Goal: Transaction & Acquisition: Purchase product/service

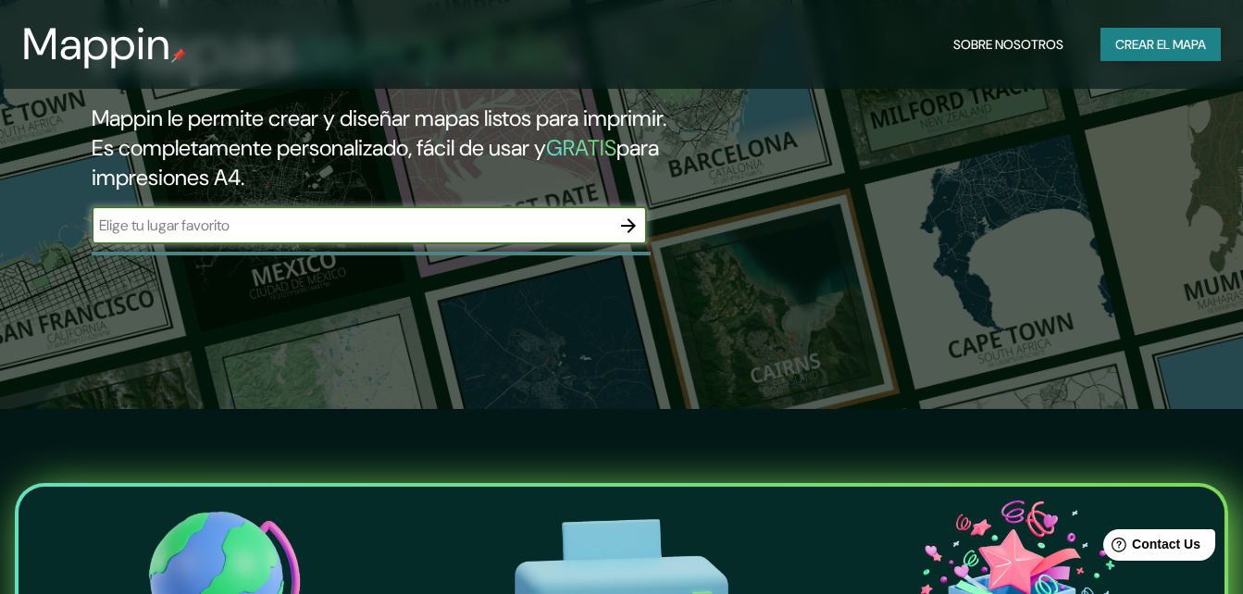
click at [1176, 51] on font "Crear el mapa" at bounding box center [1160, 44] width 91 height 23
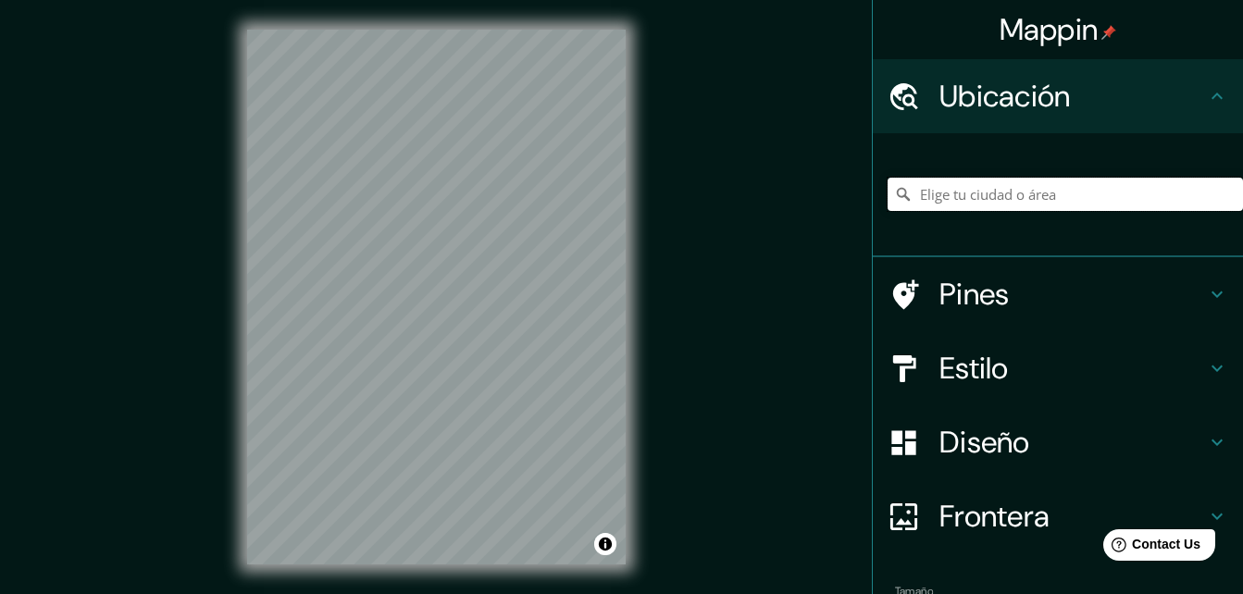
click at [977, 196] on input "Elige tu ciudad o área" at bounding box center [1065, 194] width 355 height 33
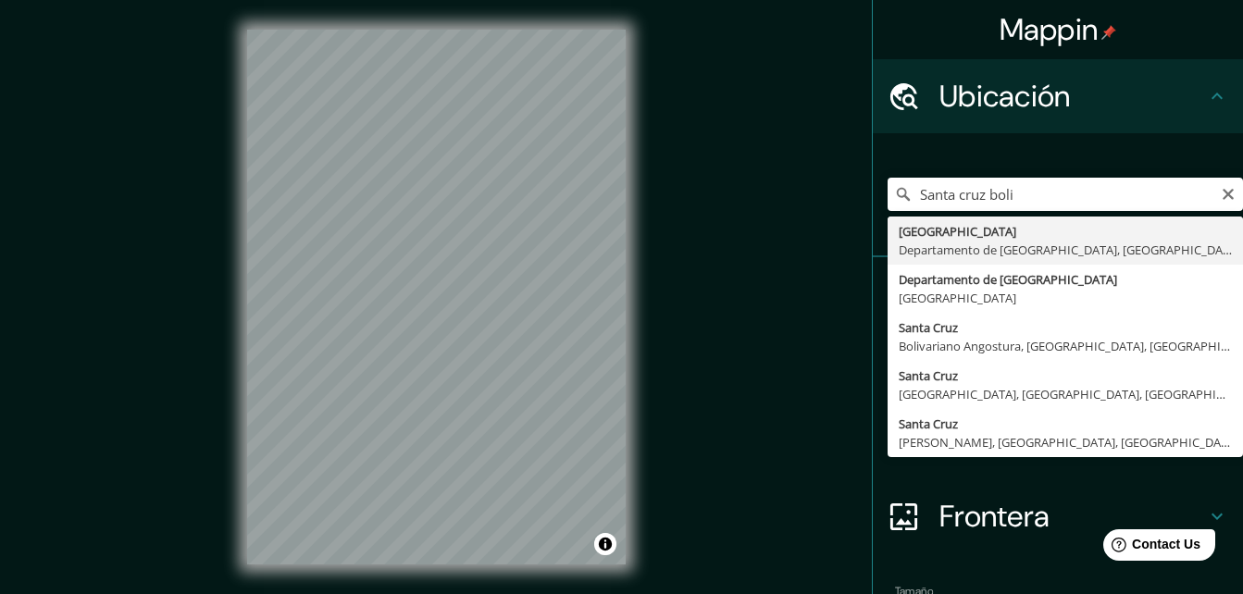
type input "[GEOGRAPHIC_DATA], [GEOGRAPHIC_DATA], [GEOGRAPHIC_DATA]"
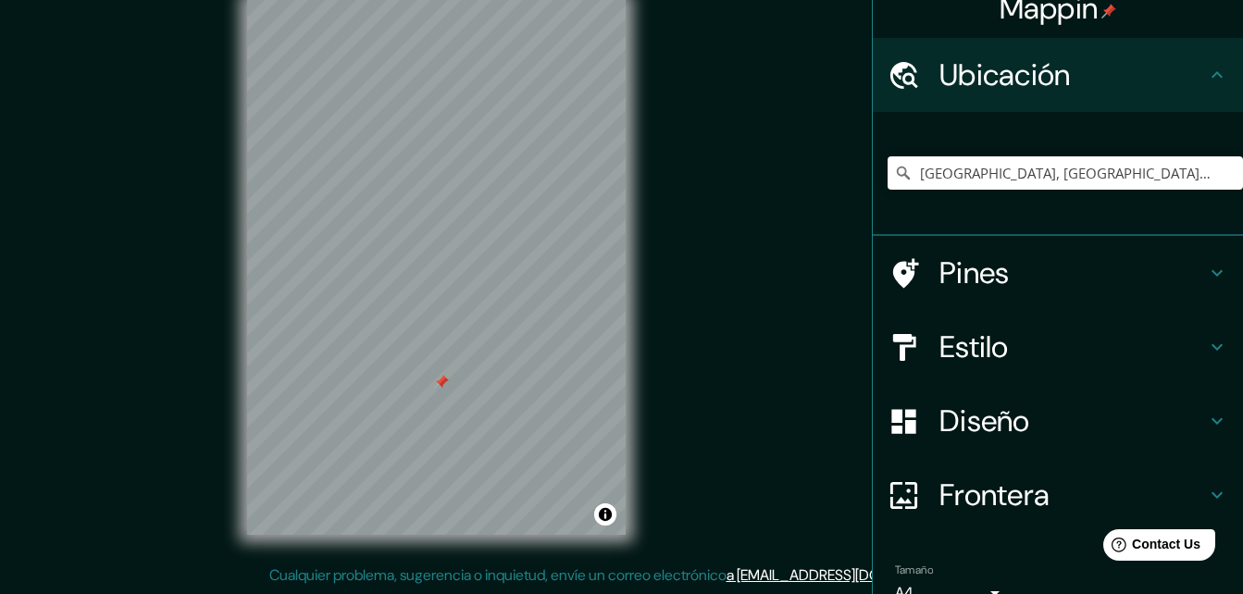
scroll to position [114, 0]
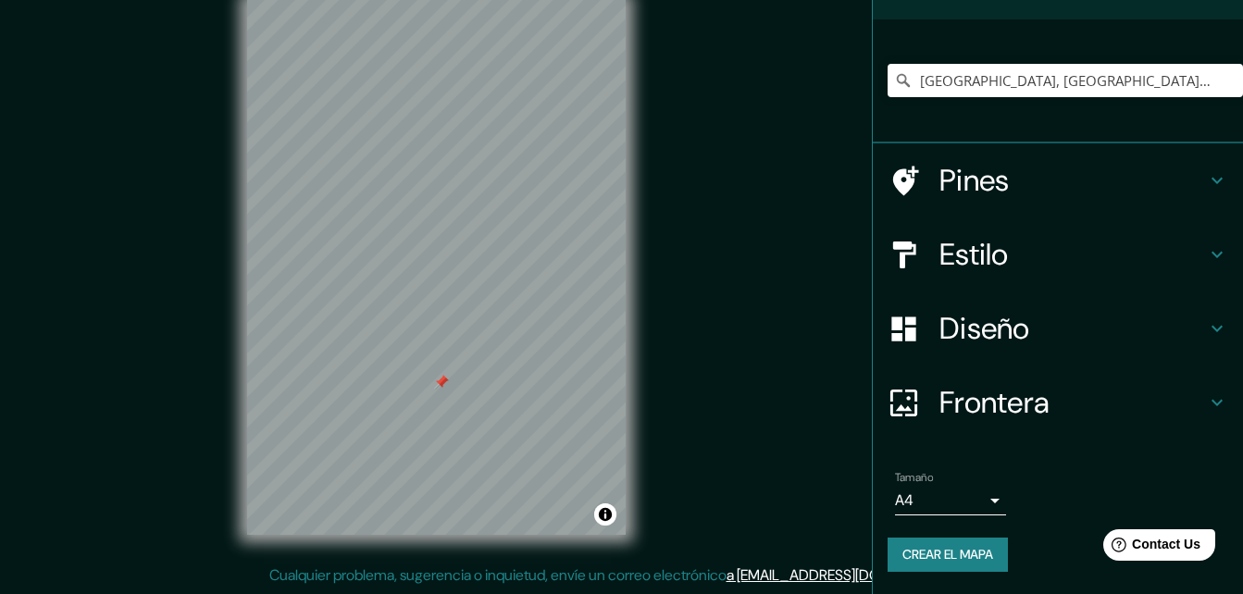
click at [1206, 328] on icon at bounding box center [1217, 328] width 22 height 22
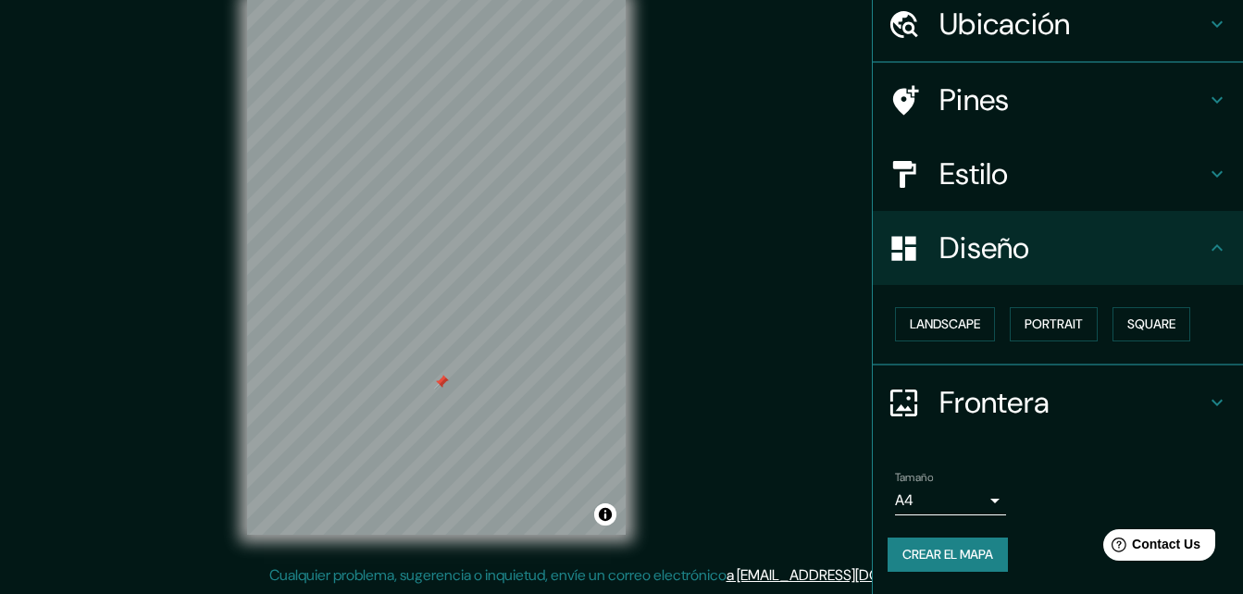
scroll to position [71, 0]
click at [1003, 321] on font "Retrato" at bounding box center [1028, 325] width 54 height 23
click at [1043, 325] on font "Retrato" at bounding box center [1028, 325] width 54 height 23
click at [1042, 326] on font "Retrato" at bounding box center [1028, 325] width 54 height 23
click at [1015, 329] on font "Retrato" at bounding box center [1028, 325] width 54 height 23
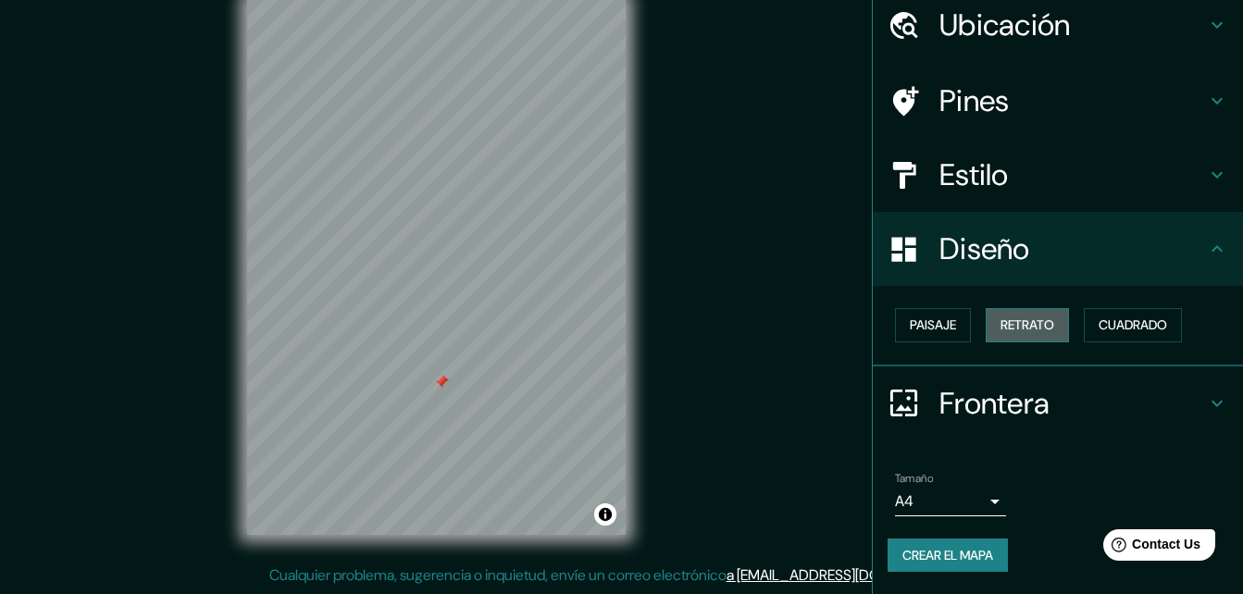
click at [1015, 329] on font "Retrato" at bounding box center [1028, 325] width 54 height 23
click at [931, 327] on font "Paisaje" at bounding box center [933, 325] width 46 height 23
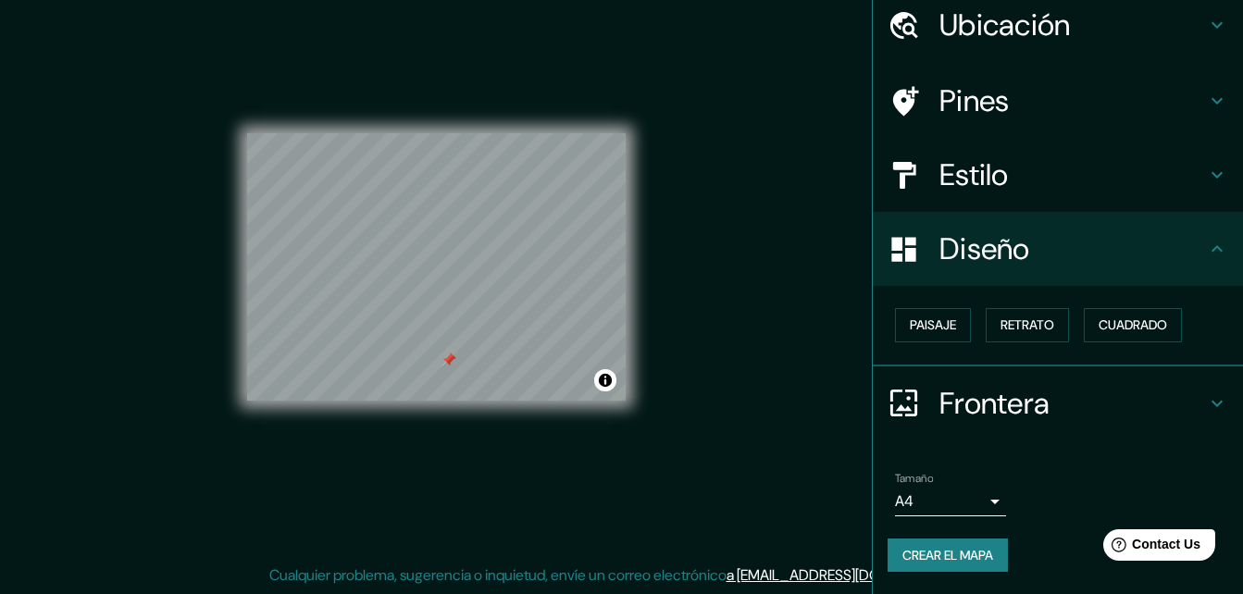
click at [1207, 176] on icon at bounding box center [1217, 175] width 22 height 22
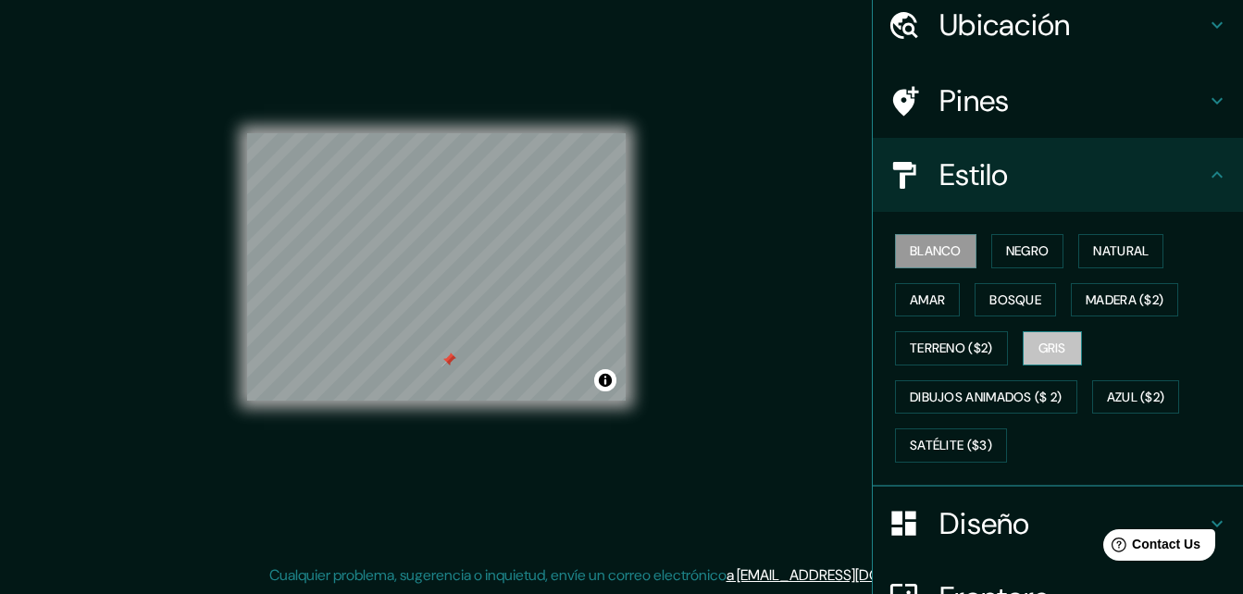
click at [1039, 343] on font "Gris" at bounding box center [1053, 348] width 28 height 23
click at [933, 246] on font "Blanco" at bounding box center [936, 251] width 52 height 23
click at [1206, 101] on icon at bounding box center [1217, 101] width 22 height 22
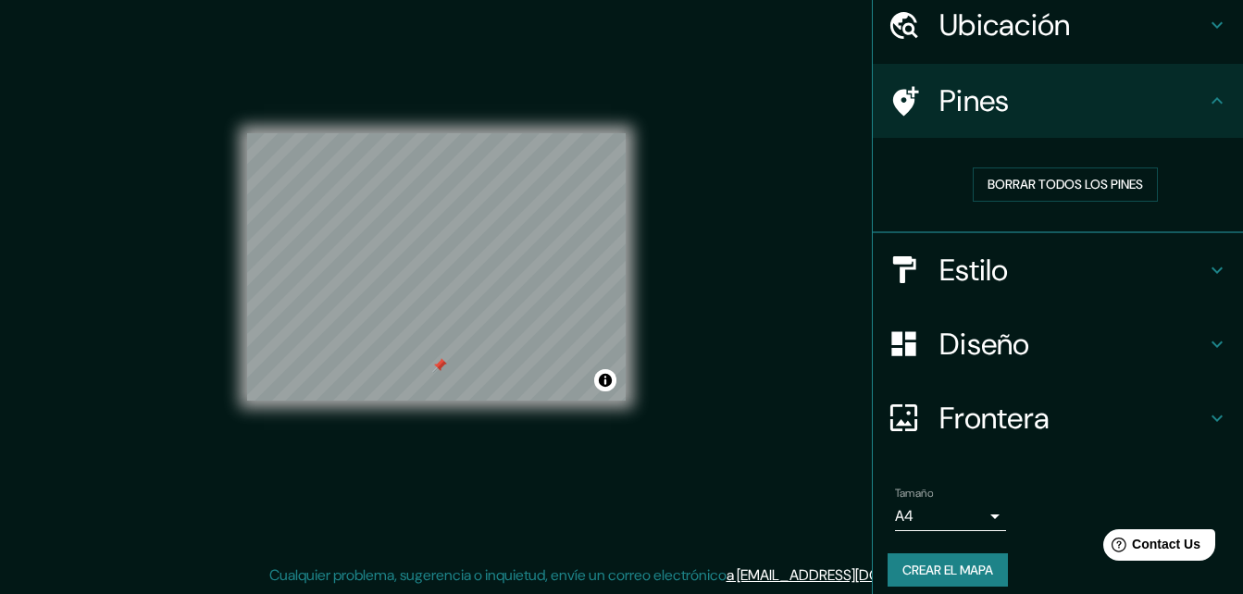
click at [1206, 417] on icon at bounding box center [1217, 418] width 22 height 22
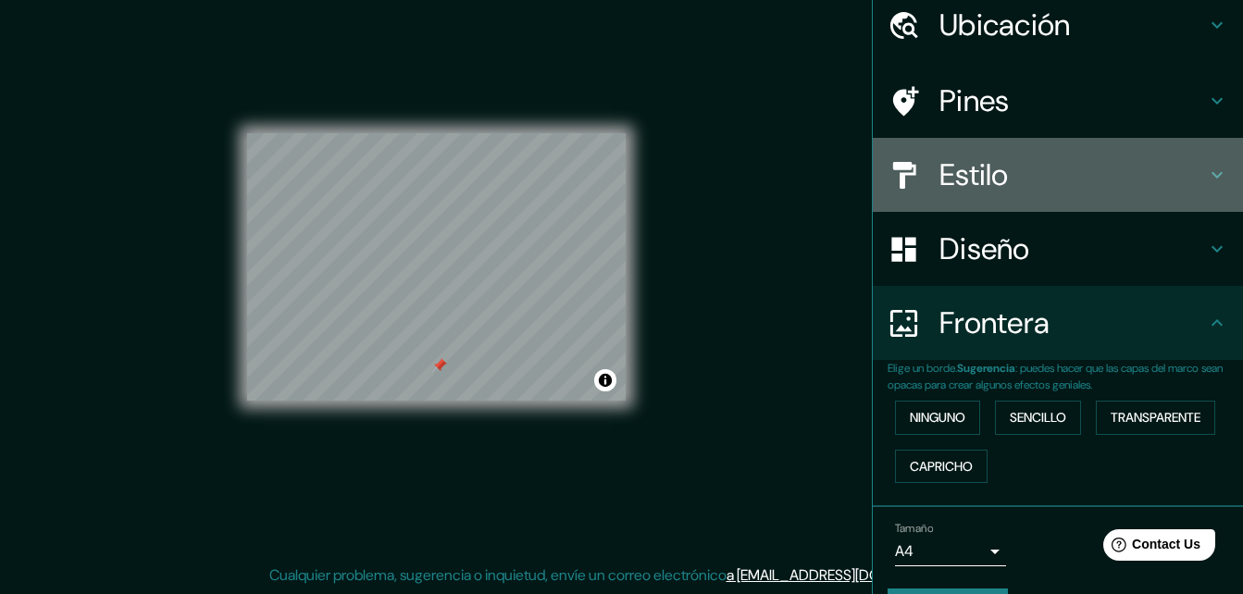
click at [1177, 155] on div "Estilo" at bounding box center [1058, 175] width 370 height 74
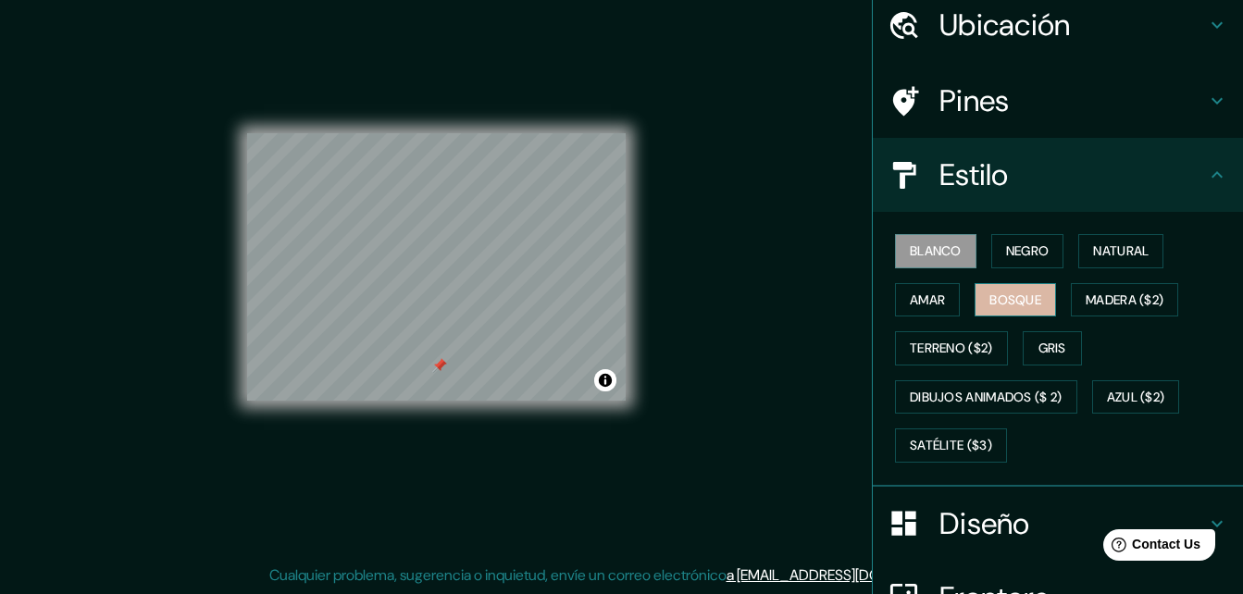
click at [994, 292] on font "Bosque" at bounding box center [1015, 300] width 52 height 23
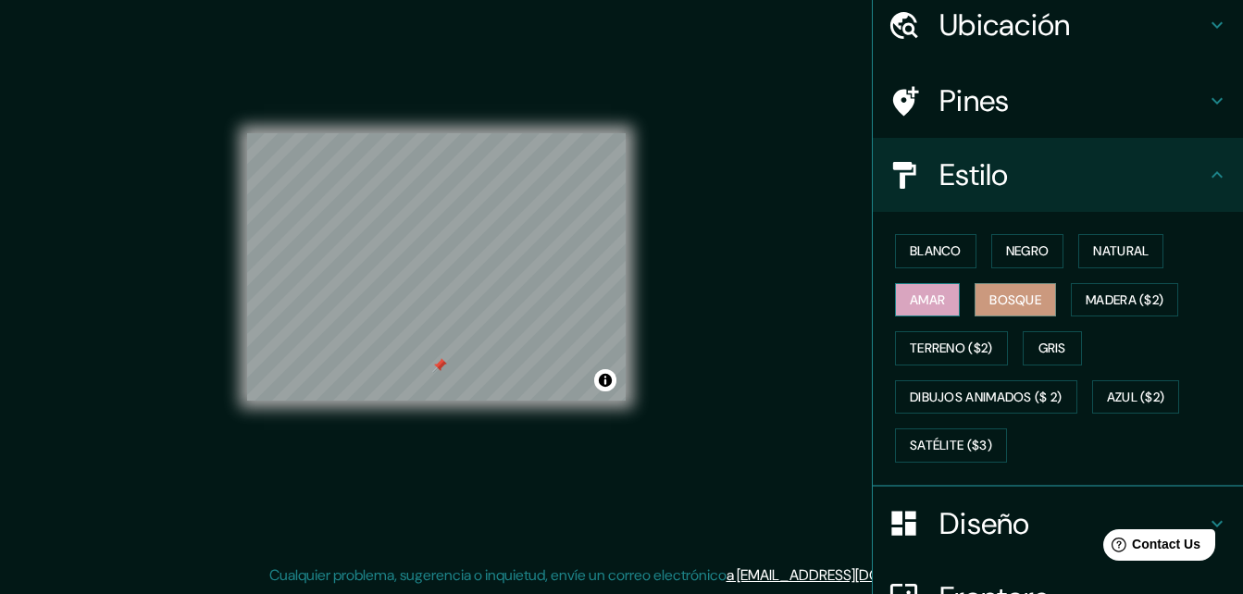
click at [911, 309] on font "Amar" at bounding box center [927, 300] width 35 height 23
click at [1093, 247] on font "Natural" at bounding box center [1121, 251] width 56 height 23
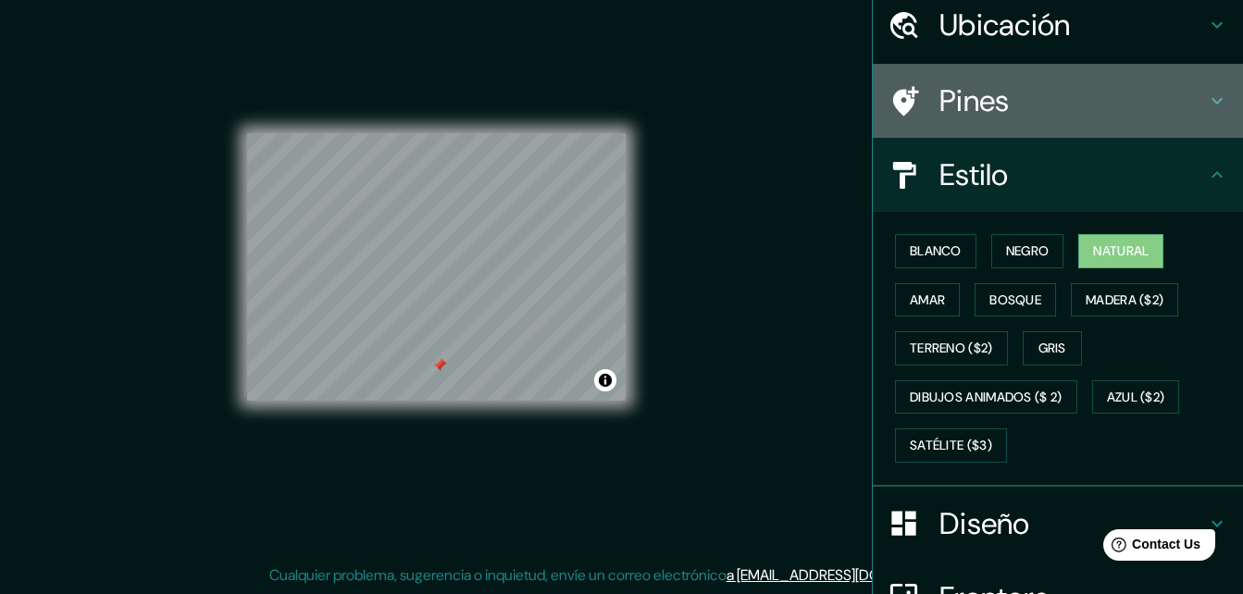
click at [1176, 103] on h4 "Pines" at bounding box center [1072, 100] width 267 height 37
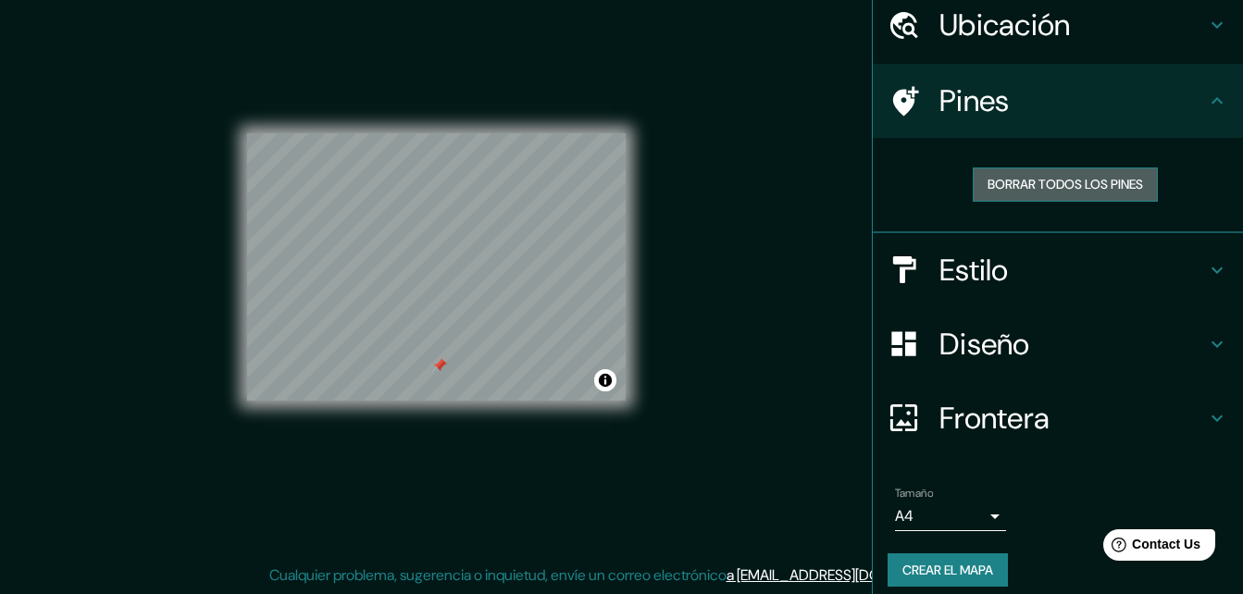
click at [1085, 180] on font "Borrar todos los pines" at bounding box center [1066, 184] width 156 height 23
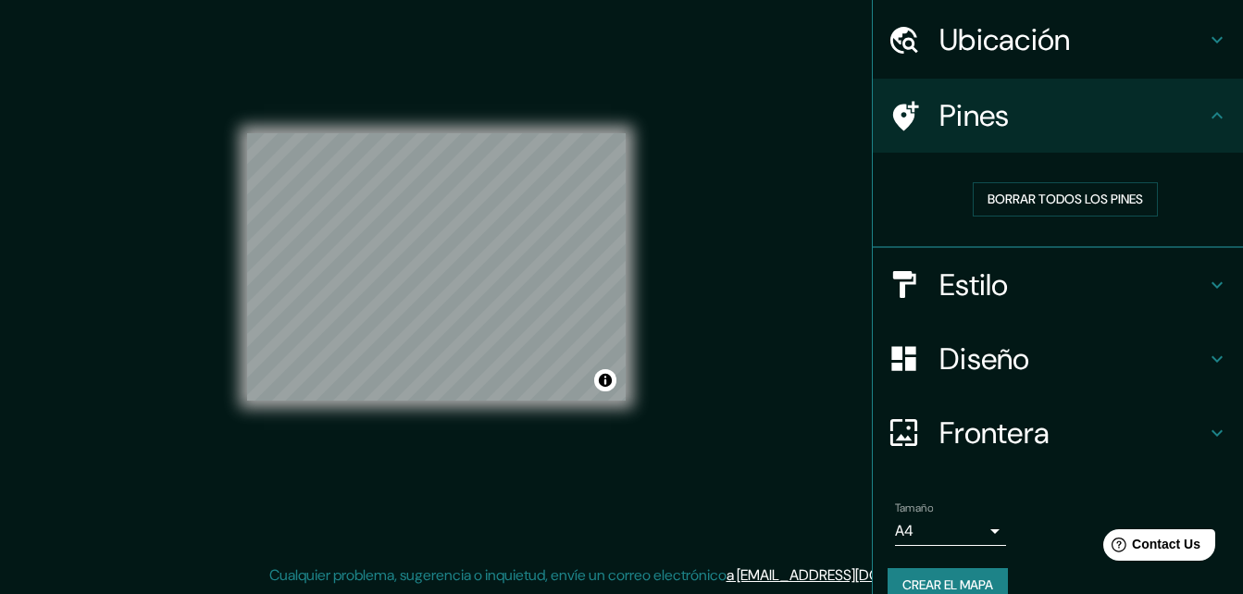
scroll to position [86, 0]
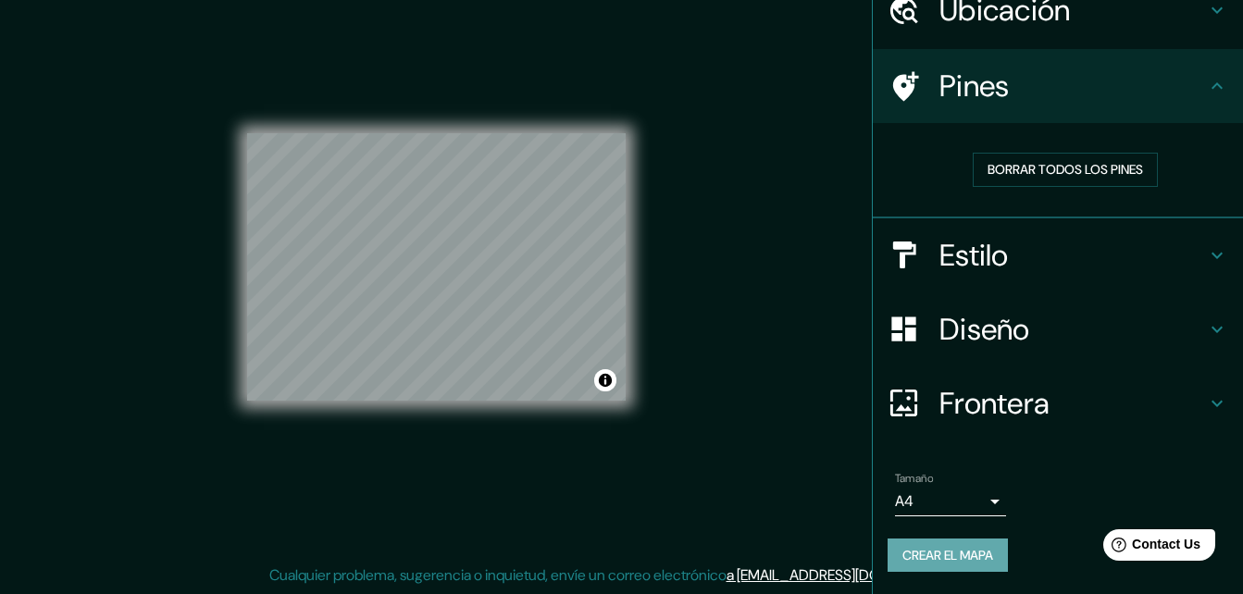
click at [964, 548] on font "Crear el mapa" at bounding box center [947, 555] width 91 height 23
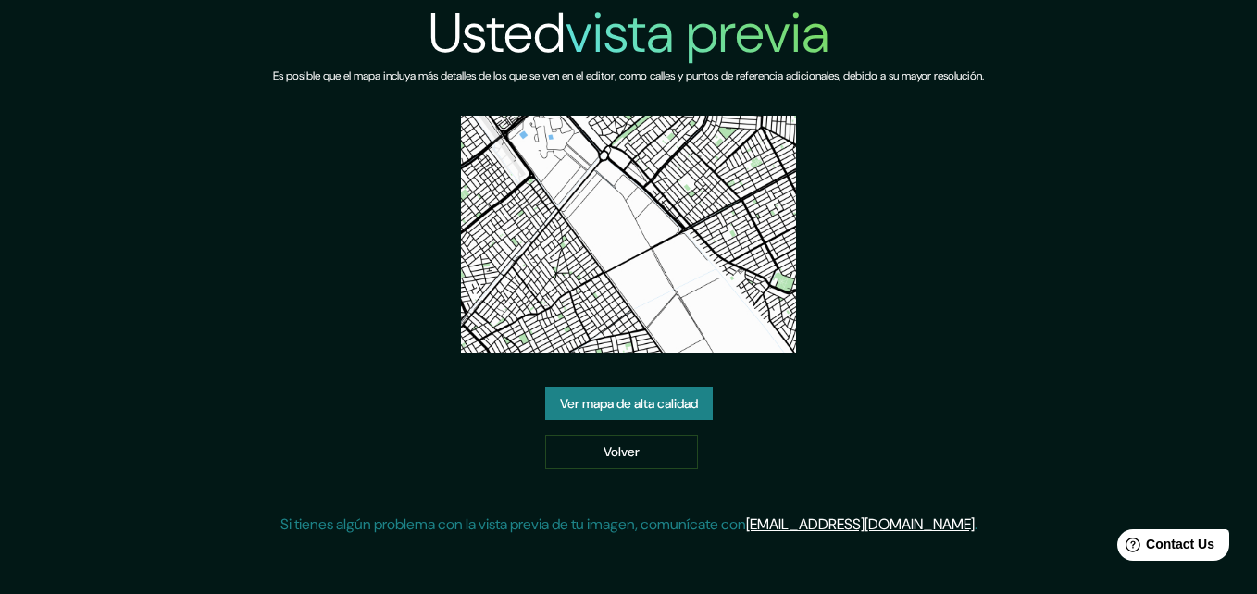
click at [629, 409] on link "Ver mapa de alta calidad" at bounding box center [629, 404] width 168 height 34
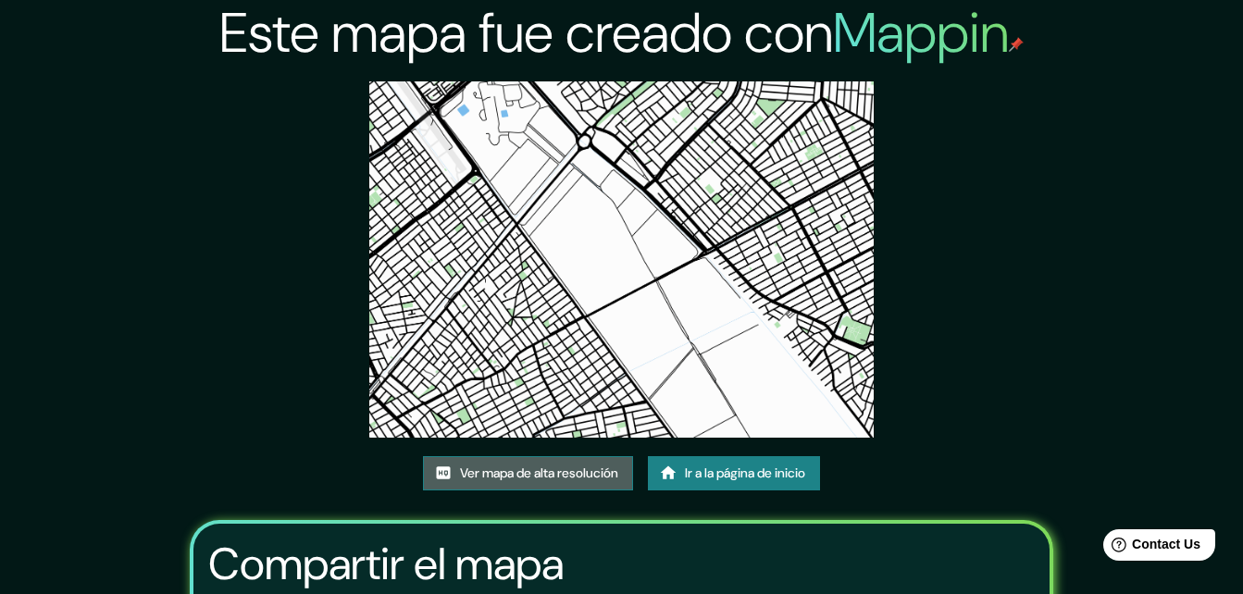
click at [582, 463] on font "Ver mapa de alta resolución" at bounding box center [539, 473] width 158 height 23
